Goal: Task Accomplishment & Management: Manage account settings

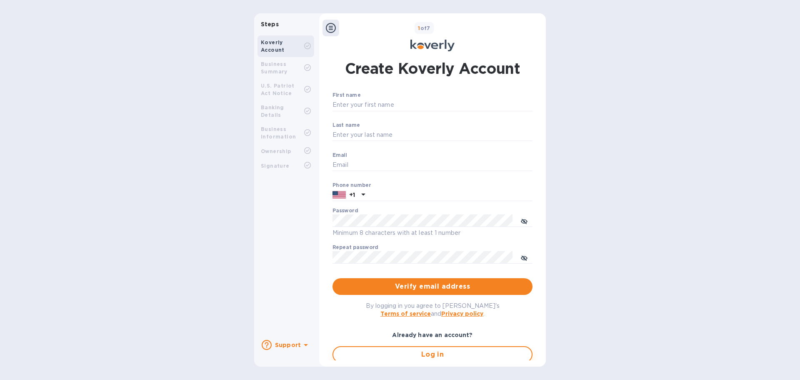
type input "accounting@ascendexusa.com"
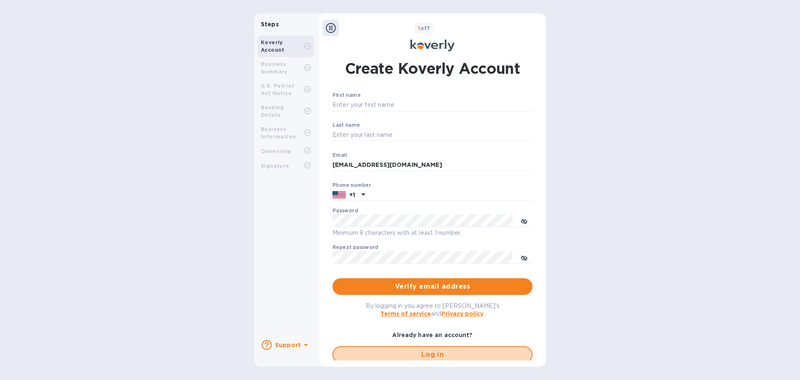
click at [386, 355] on span "Log in" at bounding box center [432, 354] width 185 height 10
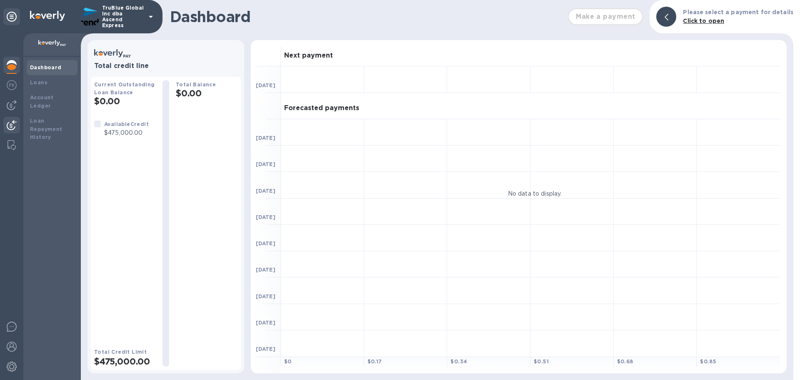
click at [10, 125] on img at bounding box center [12, 125] width 10 height 10
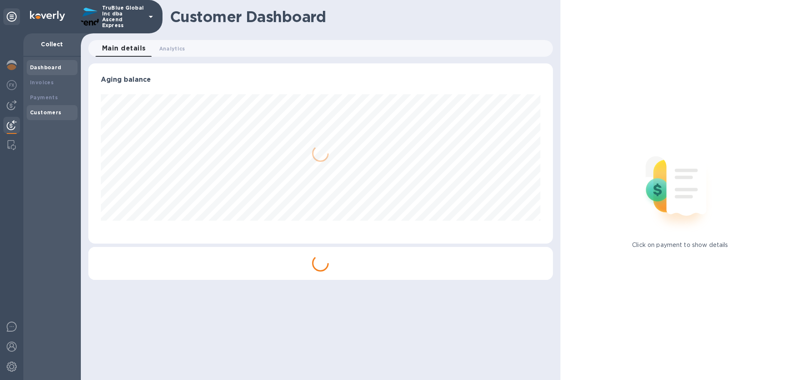
scroll to position [180, 464]
click at [41, 99] on b "Payments" at bounding box center [44, 97] width 28 height 6
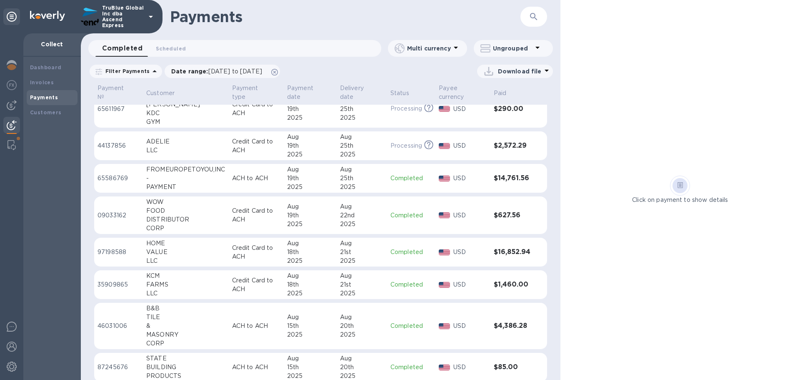
scroll to position [667, 0]
